Goal: Navigation & Orientation: Find specific page/section

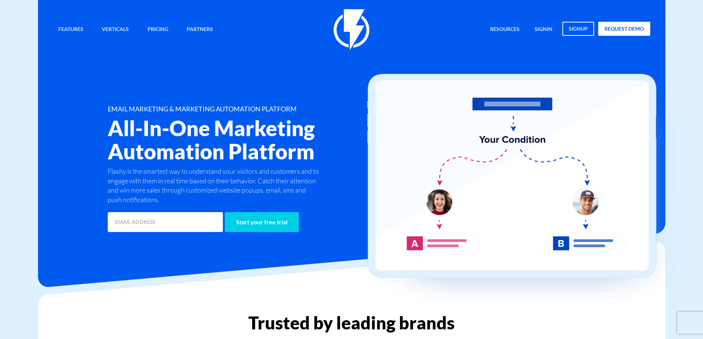
click at [349, 29] on img at bounding box center [351, 29] width 36 height 41
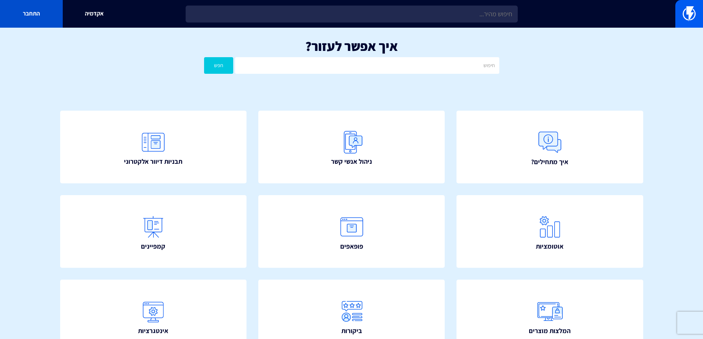
click at [31, 11] on link "התחבר" at bounding box center [31, 14] width 63 height 28
click at [32, 10] on link "התחבר" at bounding box center [31, 14] width 63 height 28
